Goal: Task Accomplishment & Management: Manage account settings

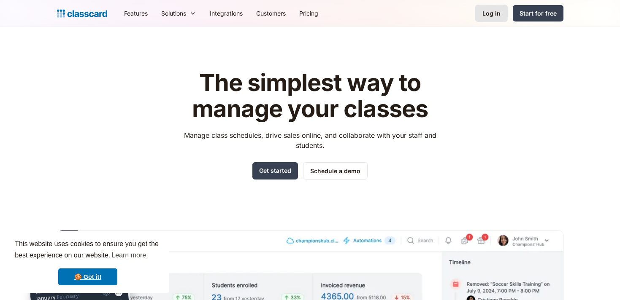
click at [498, 10] on div "Log in" at bounding box center [491, 13] width 18 height 9
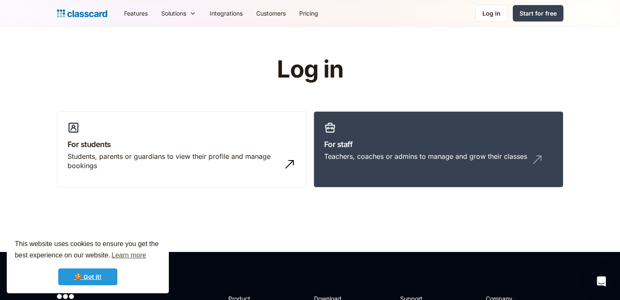
click at [99, 280] on link "🍪 Got it!" at bounding box center [87, 277] width 59 height 17
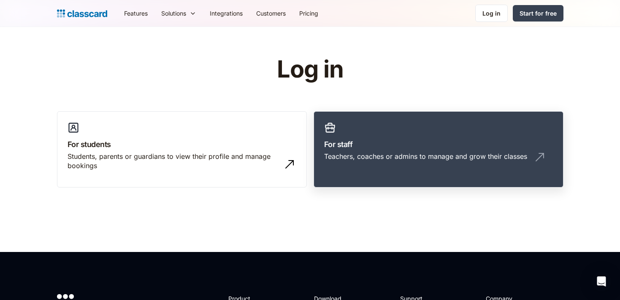
click at [380, 164] on div "Teachers, coaches or admins to manage and grow their classes" at bounding box center [438, 160] width 229 height 16
